Goal: Information Seeking & Learning: Learn about a topic

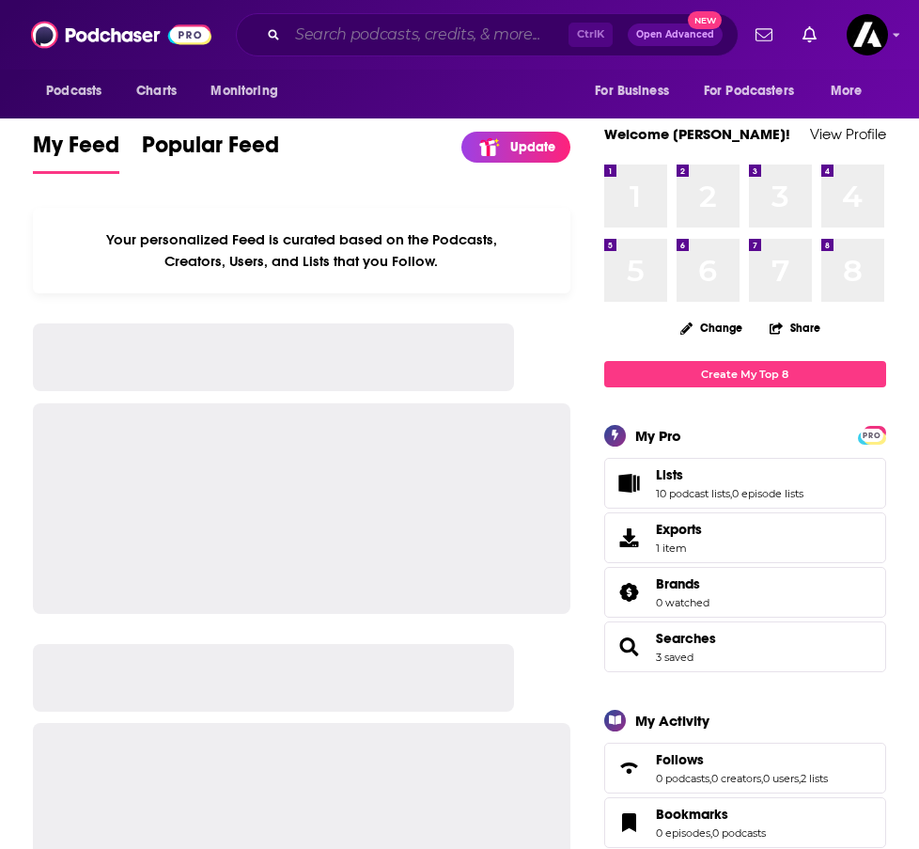
click at [384, 31] on input "Search podcasts, credits, & more..." at bounding box center [428, 35] width 281 height 30
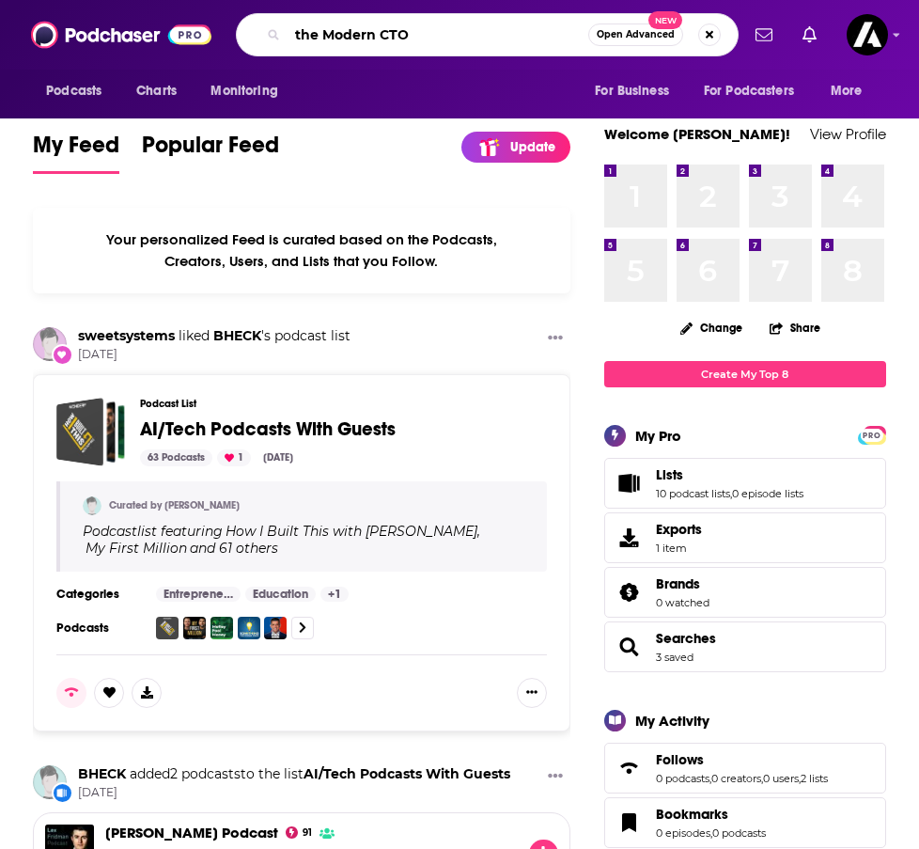
type input "the Modern CTO"
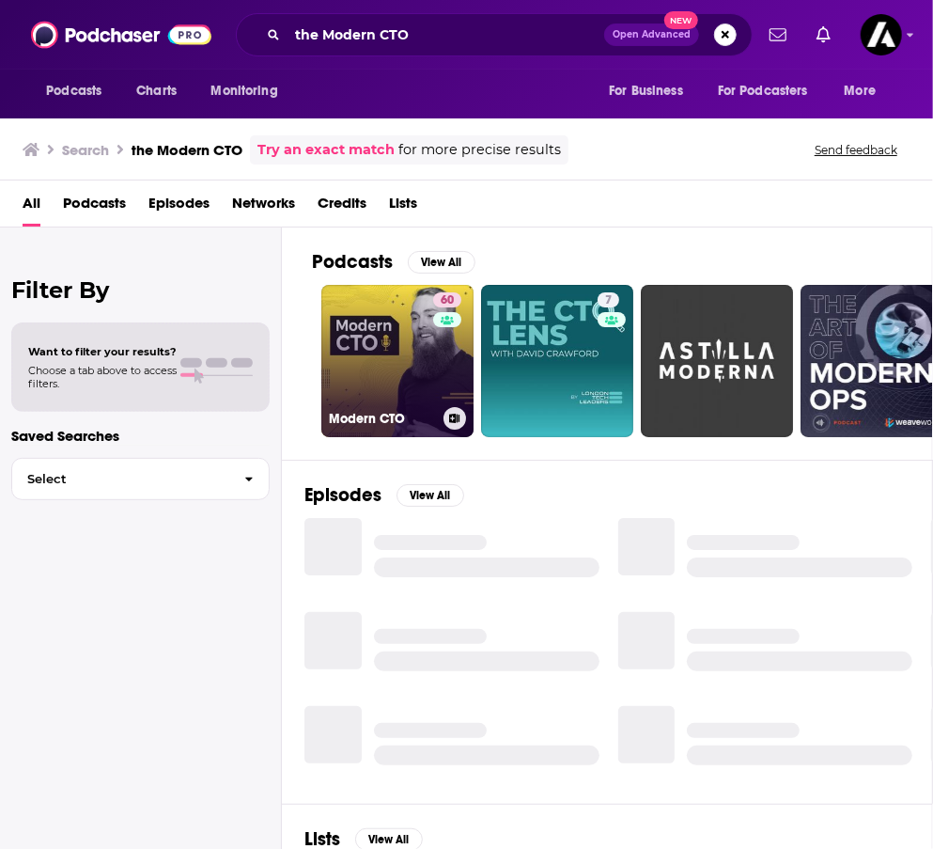
click at [384, 396] on link "60 Modern CTO" at bounding box center [397, 361] width 152 height 152
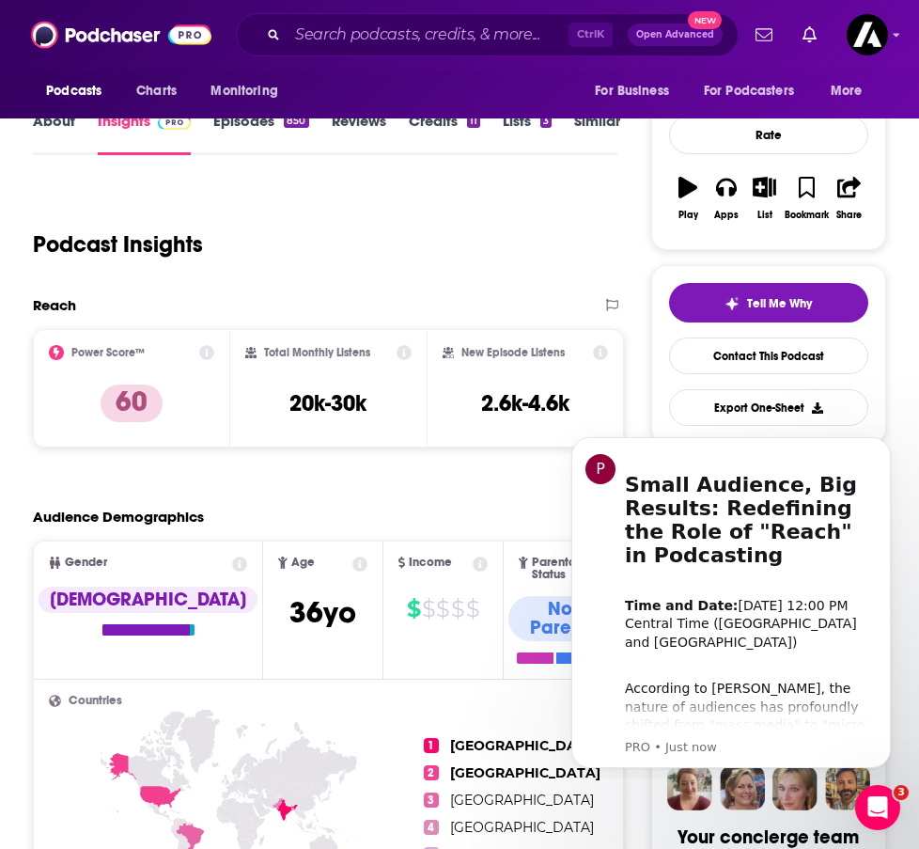
scroll to position [234, 0]
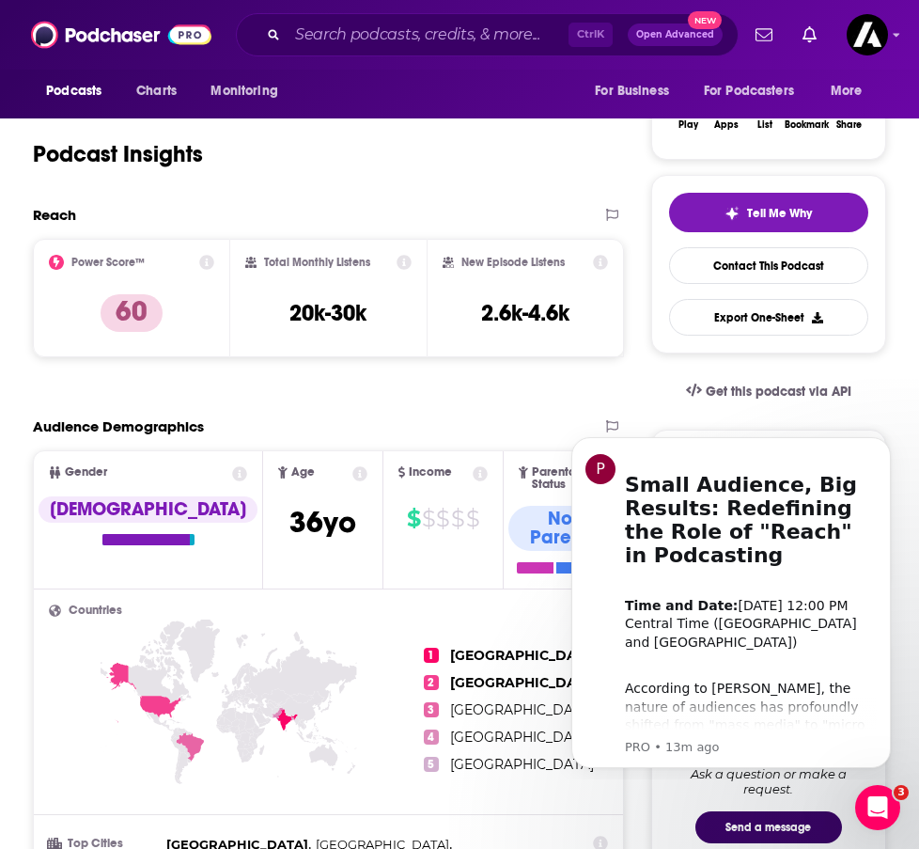
scroll to position [311, 0]
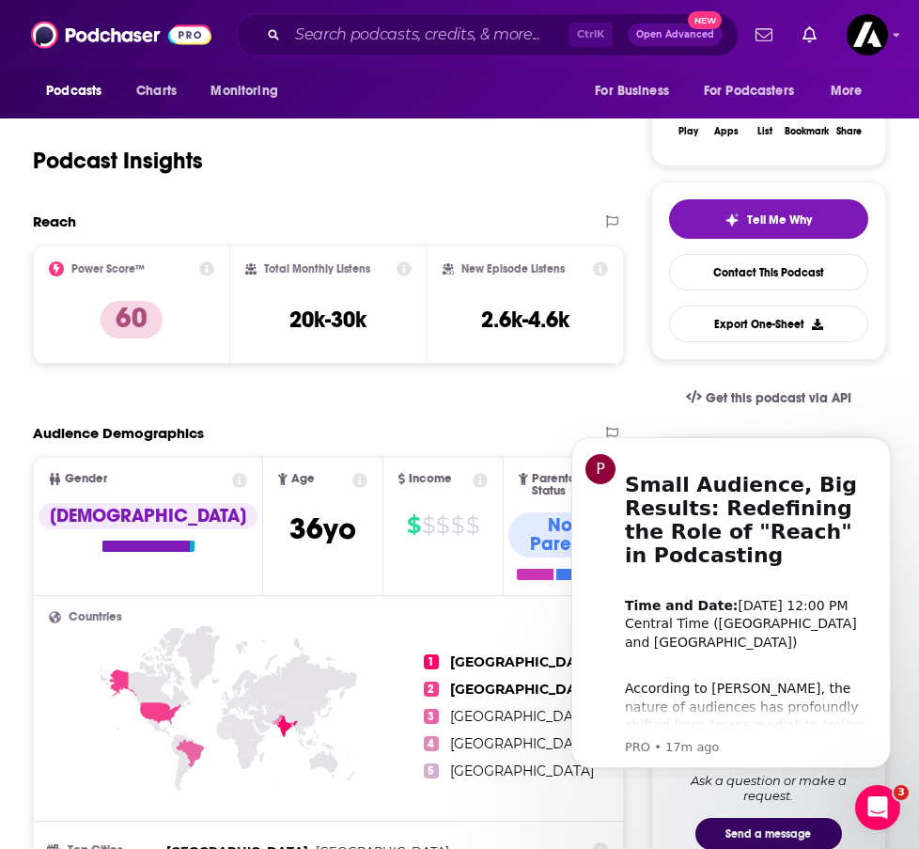
click at [534, 110] on div "Podcasts Charts Monitoring For Business For Podcasters More" at bounding box center [459, 94] width 919 height 49
